Goal: Task Accomplishment & Management: Manage account settings

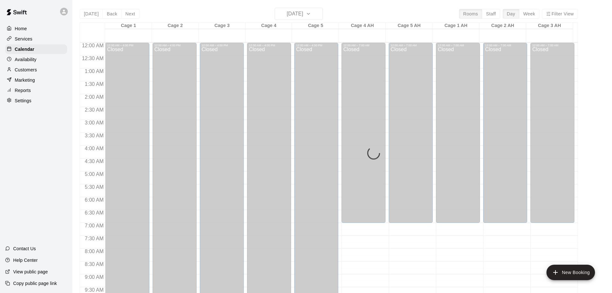
scroll to position [360, 0]
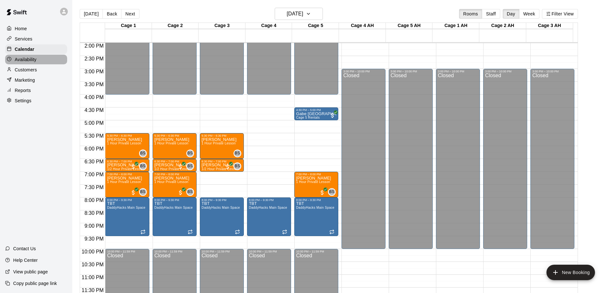
click at [21, 59] on p "Availability" at bounding box center [26, 59] width 22 height 6
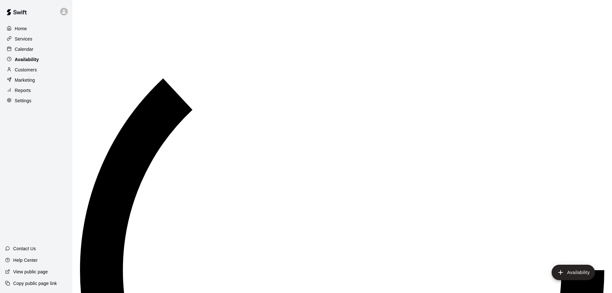
scroll to position [360, 0]
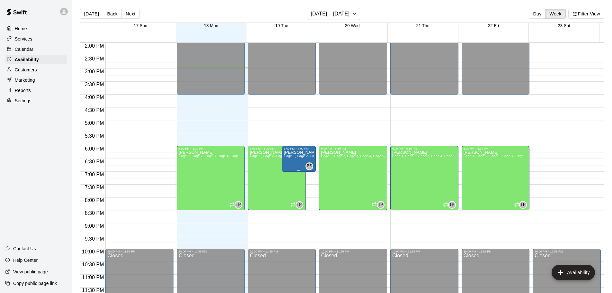
click at [289, 152] on p "[PERSON_NAME]" at bounding box center [299, 152] width 30 height 0
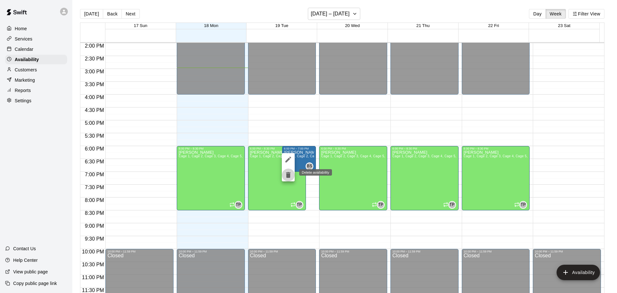
click at [289, 177] on icon "delete" at bounding box center [288, 175] width 4 height 6
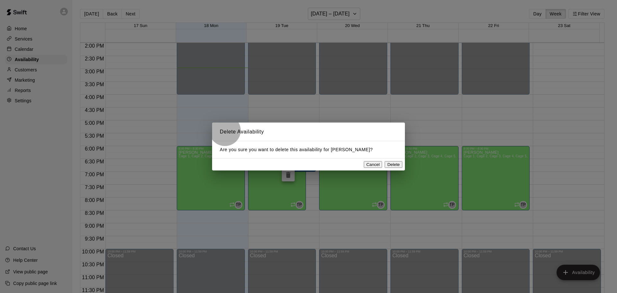
click at [391, 167] on button "Delete" at bounding box center [394, 164] width 18 height 7
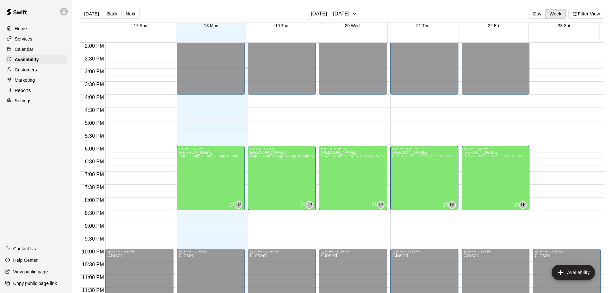
click at [37, 46] on div "Calendar" at bounding box center [36, 49] width 62 height 10
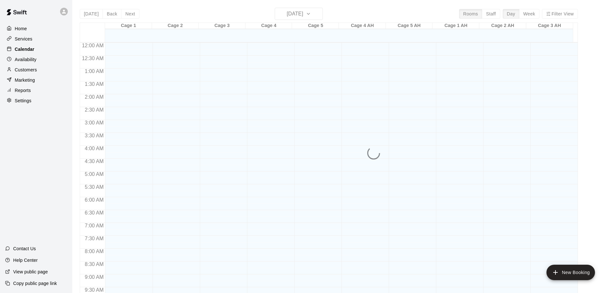
scroll to position [340, 0]
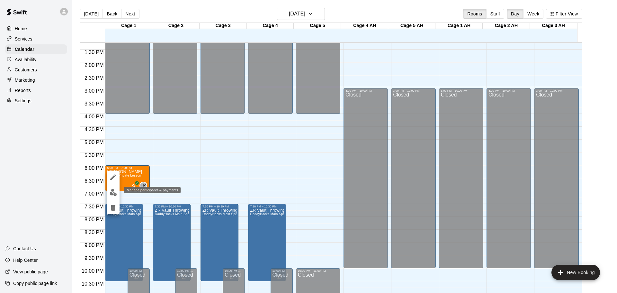
click at [113, 192] on img "edit" at bounding box center [113, 192] width 7 height 7
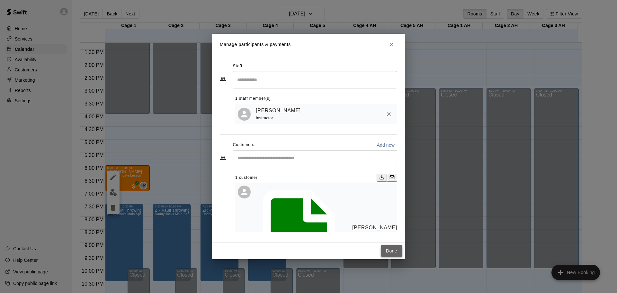
click at [391, 245] on button "Done" at bounding box center [392, 251] width 22 height 12
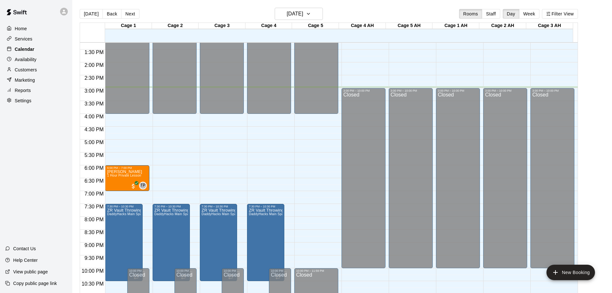
click at [33, 51] on p "Calendar" at bounding box center [25, 49] width 20 height 6
click at [303, 13] on h6 "[DATE]" at bounding box center [295, 13] width 16 height 9
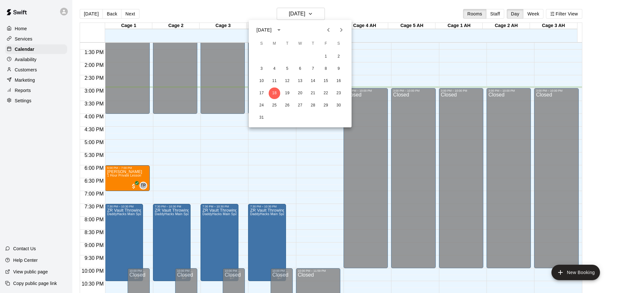
click at [28, 60] on div at bounding box center [308, 146] width 617 height 293
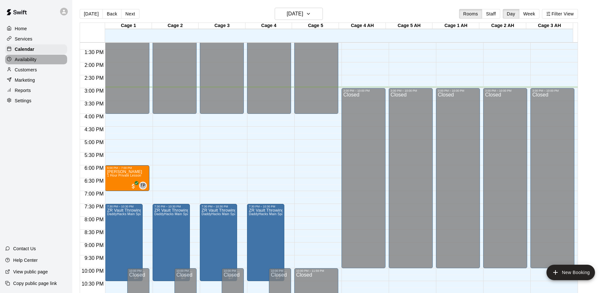
click at [28, 60] on p "Availability" at bounding box center [26, 59] width 22 height 6
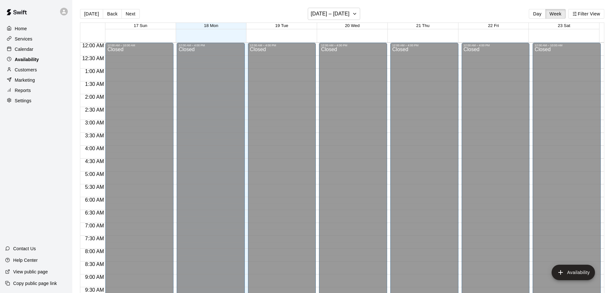
scroll to position [360, 0]
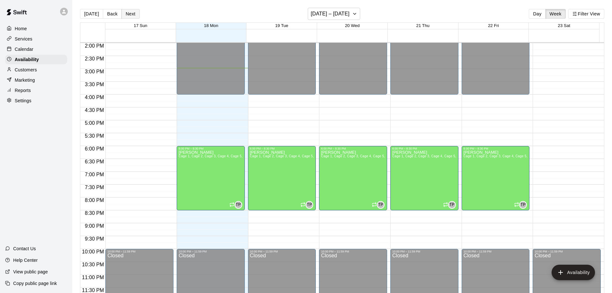
click at [129, 13] on button "Next" at bounding box center [130, 14] width 18 height 10
